Goal: Find contact information: Find contact information

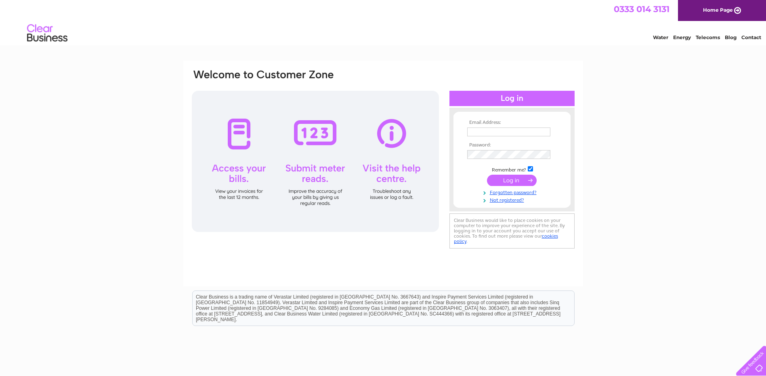
click at [749, 37] on link "Contact" at bounding box center [751, 37] width 20 height 6
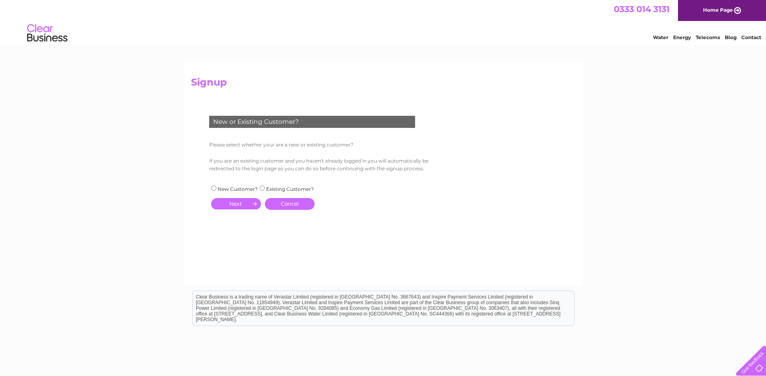
click at [659, 32] on li "Water" at bounding box center [660, 36] width 15 height 8
click at [656, 35] on link "Water" at bounding box center [660, 37] width 15 height 6
